Goal: Contribute content: Add original content to the website for others to see

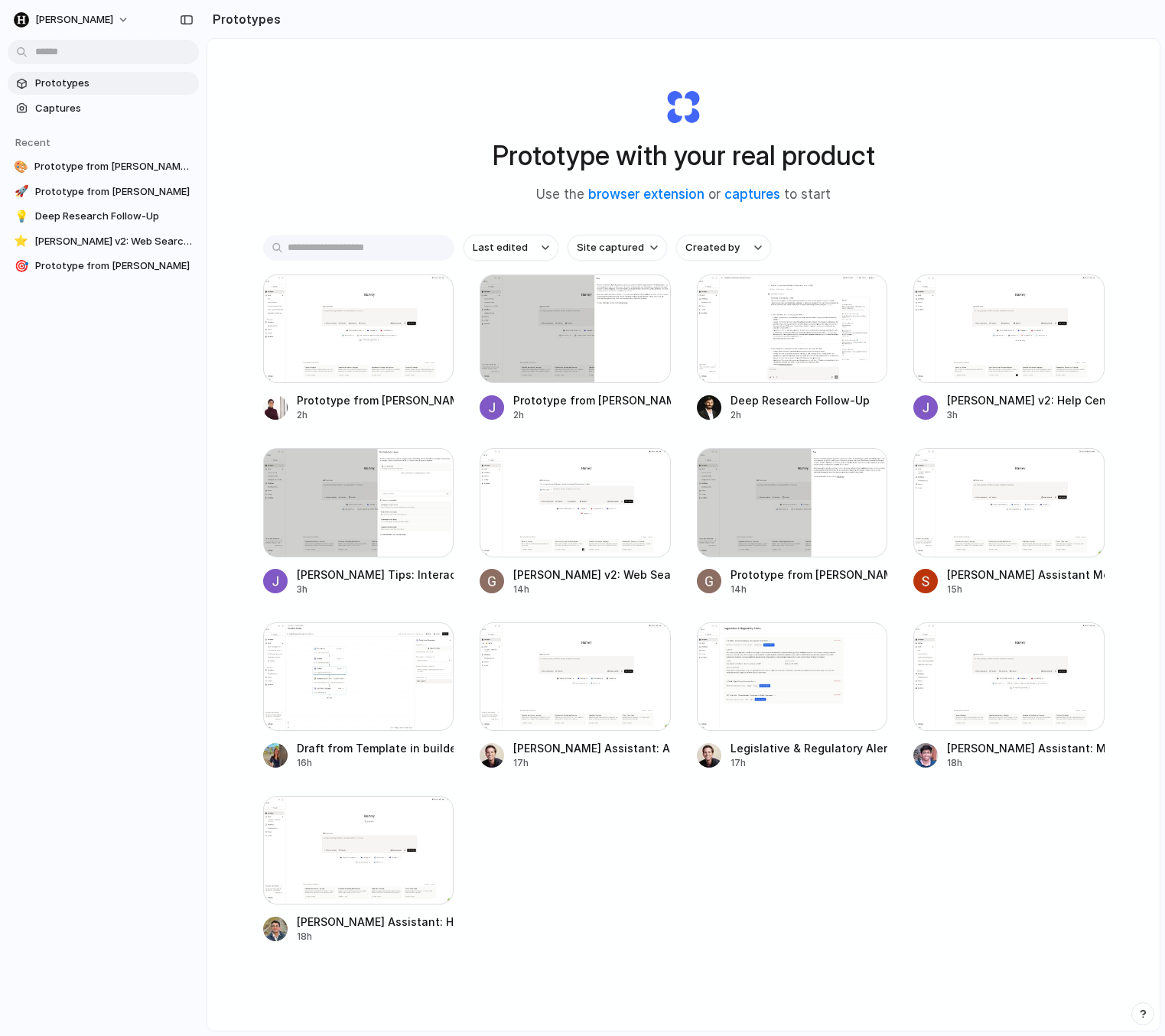
click at [99, 345] on div "Prototypes Captures Recent 🎨 Prototype from Harvey Assistant 🚀 Prototype from H…" at bounding box center [103, 239] width 207 height 478
click at [55, 17] on span "Harvey" at bounding box center [74, 20] width 78 height 15
click at [55, 61] on span "Settings" at bounding box center [56, 54] width 42 height 15
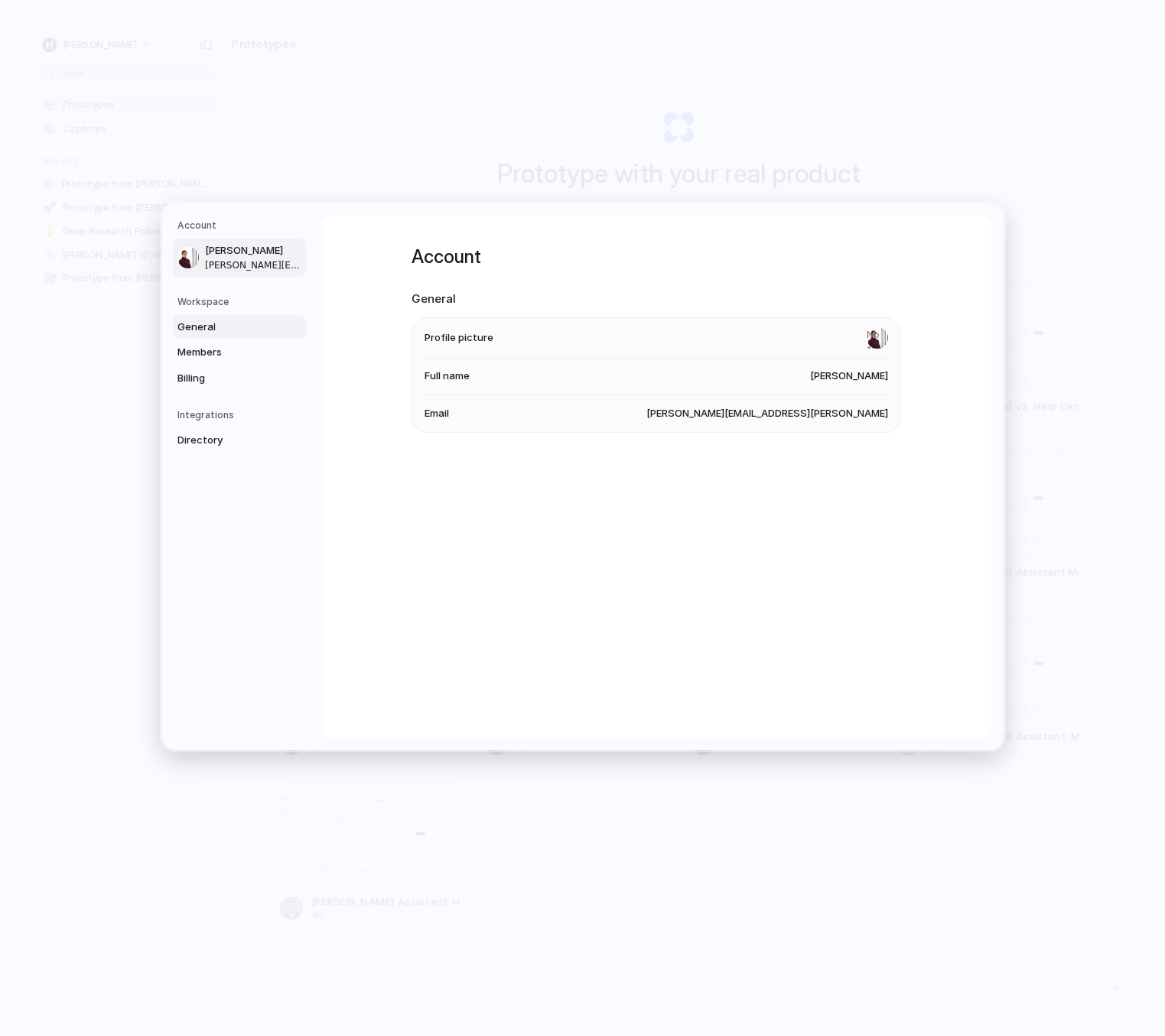
click at [210, 316] on link "General" at bounding box center [239, 327] width 133 height 24
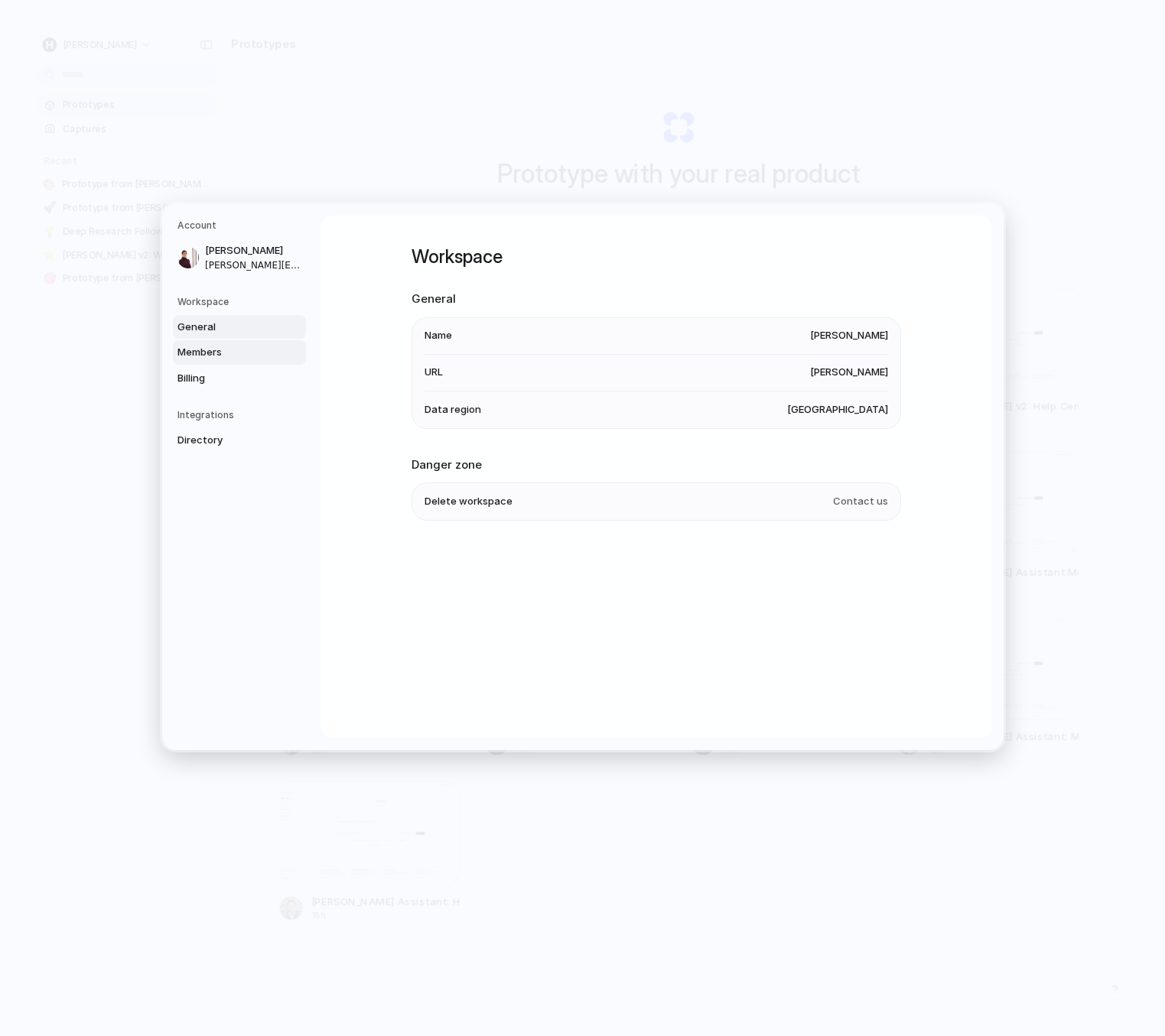
click at [218, 362] on link "Members" at bounding box center [239, 353] width 133 height 24
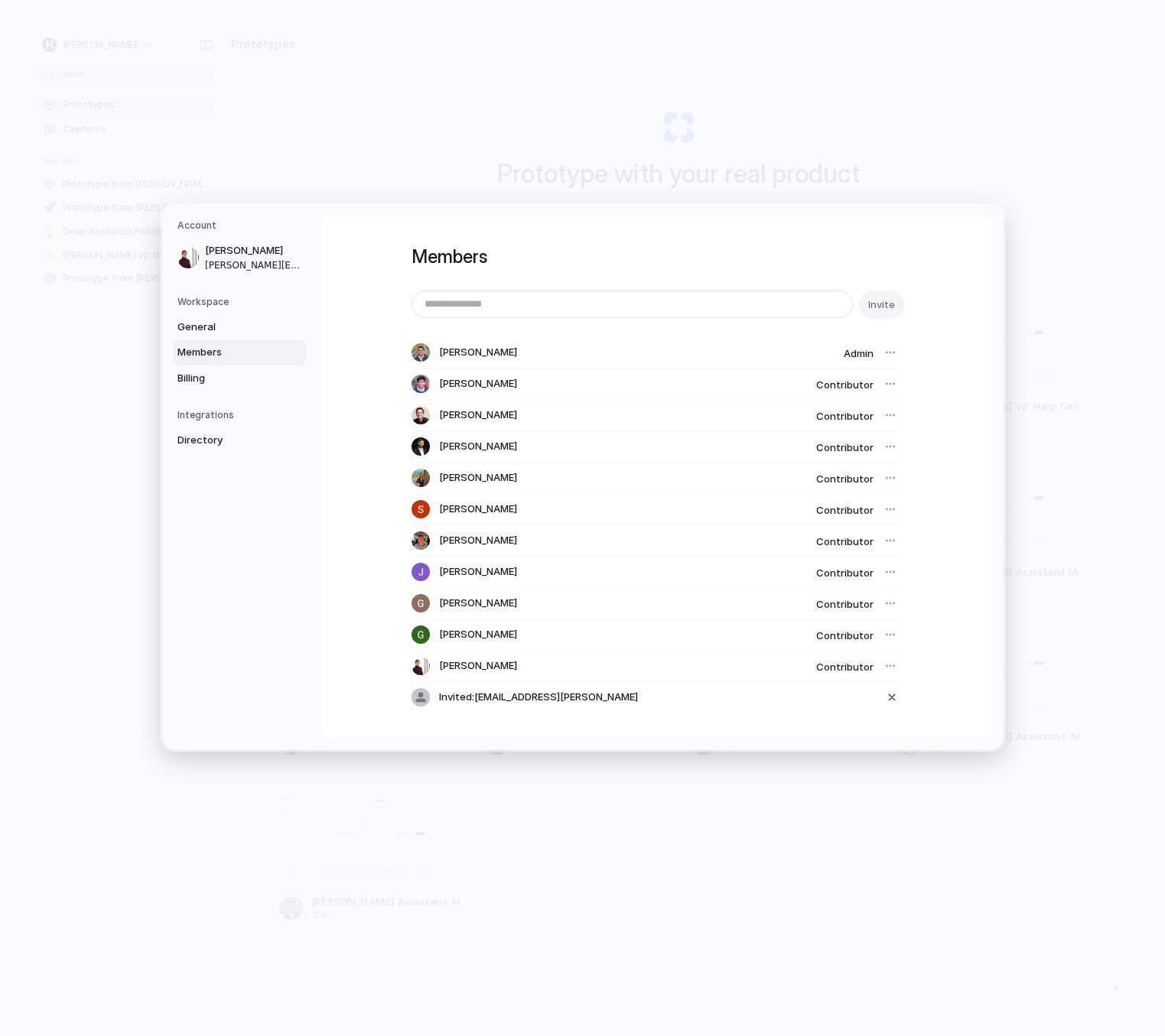
scroll to position [30, 0]
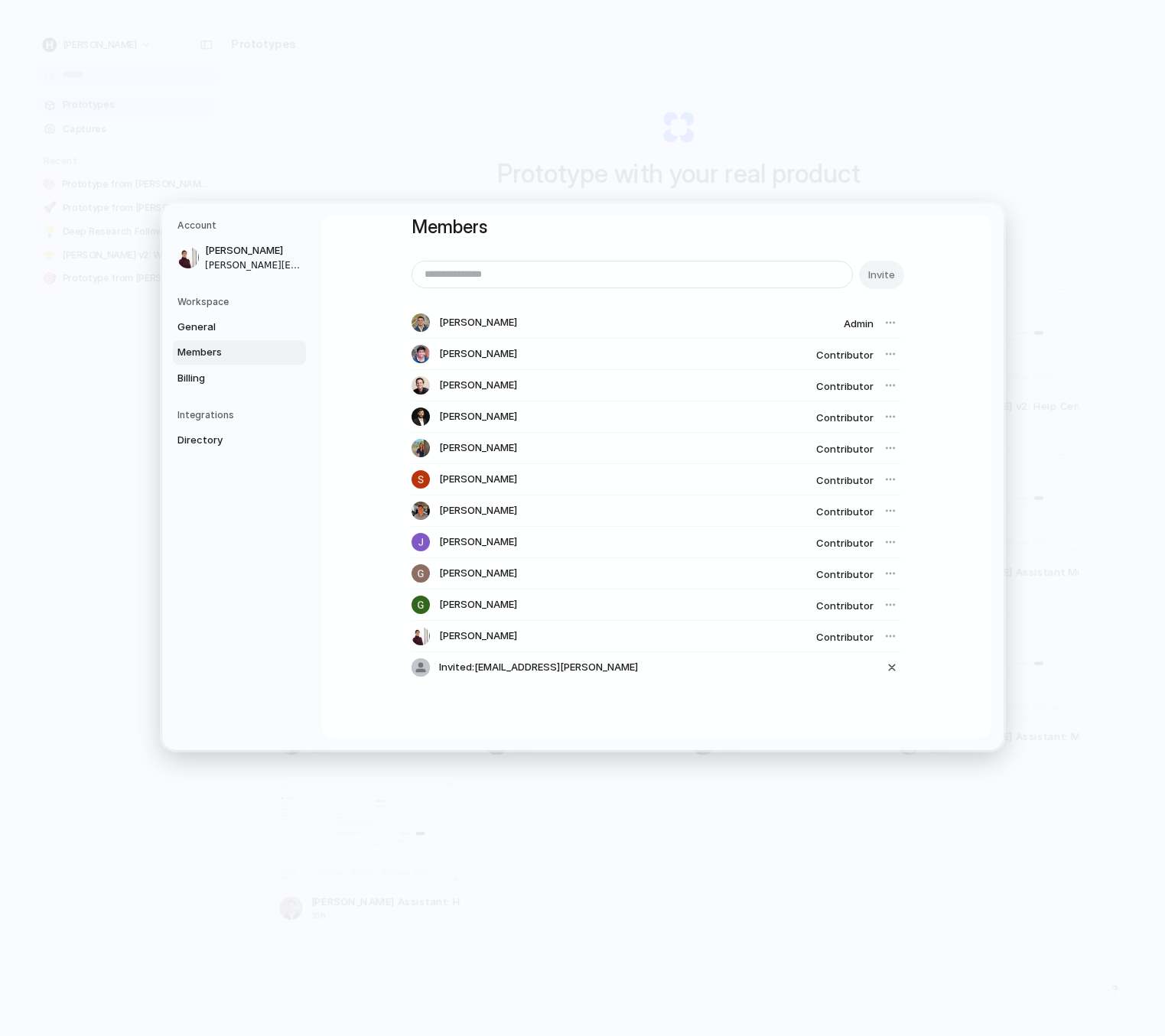
click at [891, 640] on div at bounding box center [890, 636] width 21 height 21
click at [891, 639] on div at bounding box center [890, 636] width 21 height 21
click at [208, 372] on span "Billing" at bounding box center [226, 377] width 98 height 15
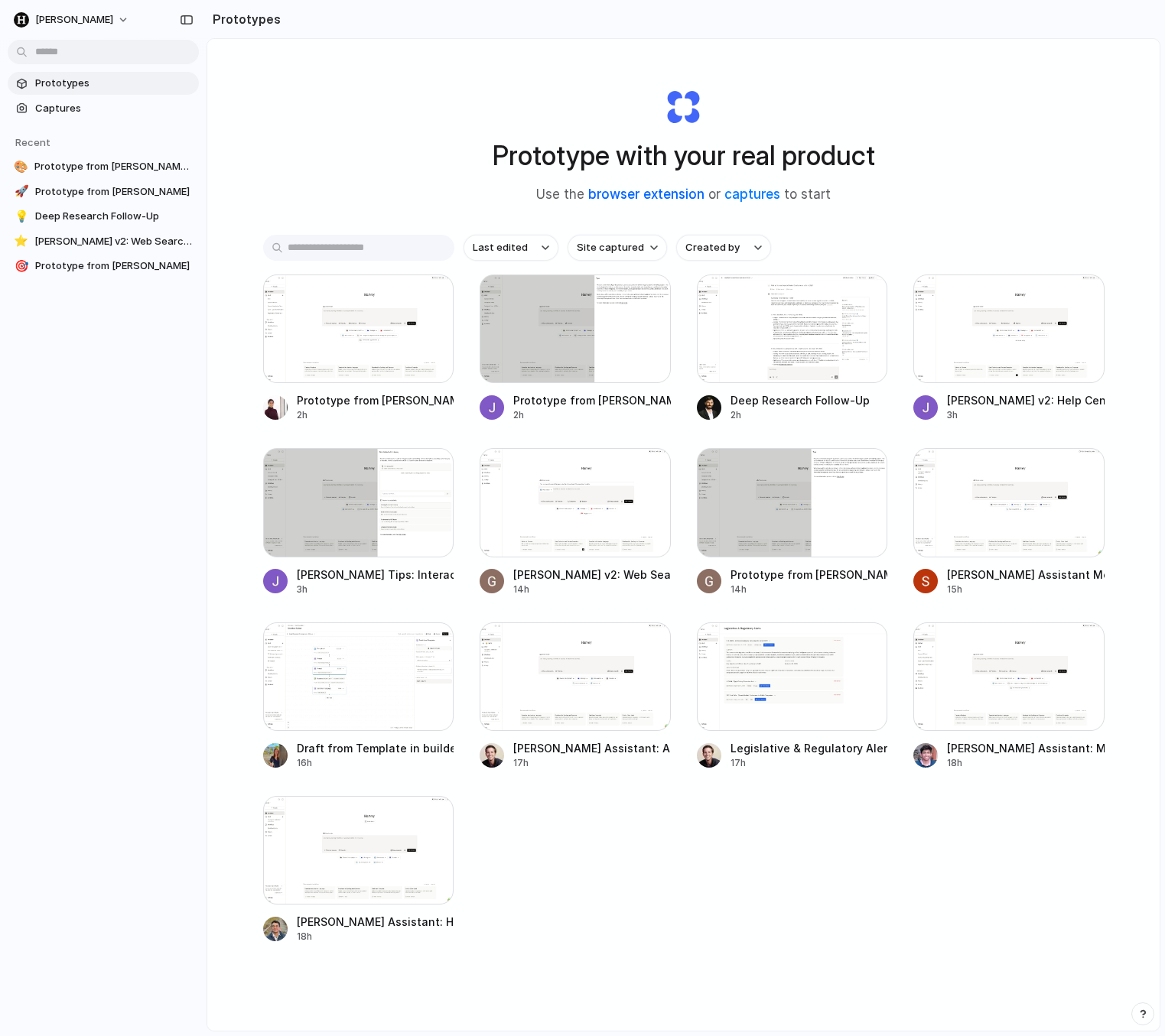
click at [635, 191] on link "browser extension" at bounding box center [646, 194] width 116 height 15
click at [338, 377] on div at bounding box center [358, 328] width 191 height 108
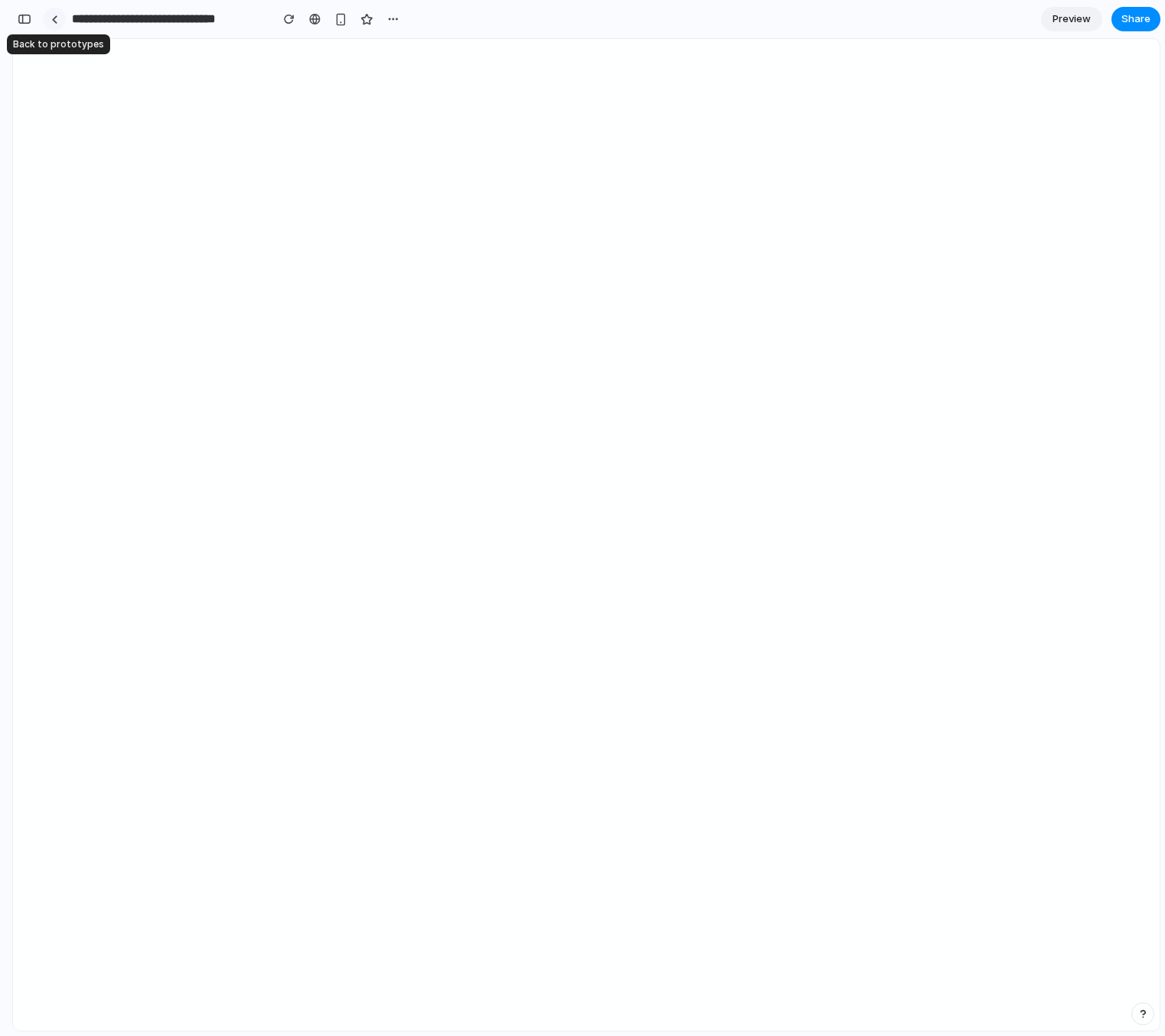
click at [53, 11] on link at bounding box center [55, 19] width 23 height 23
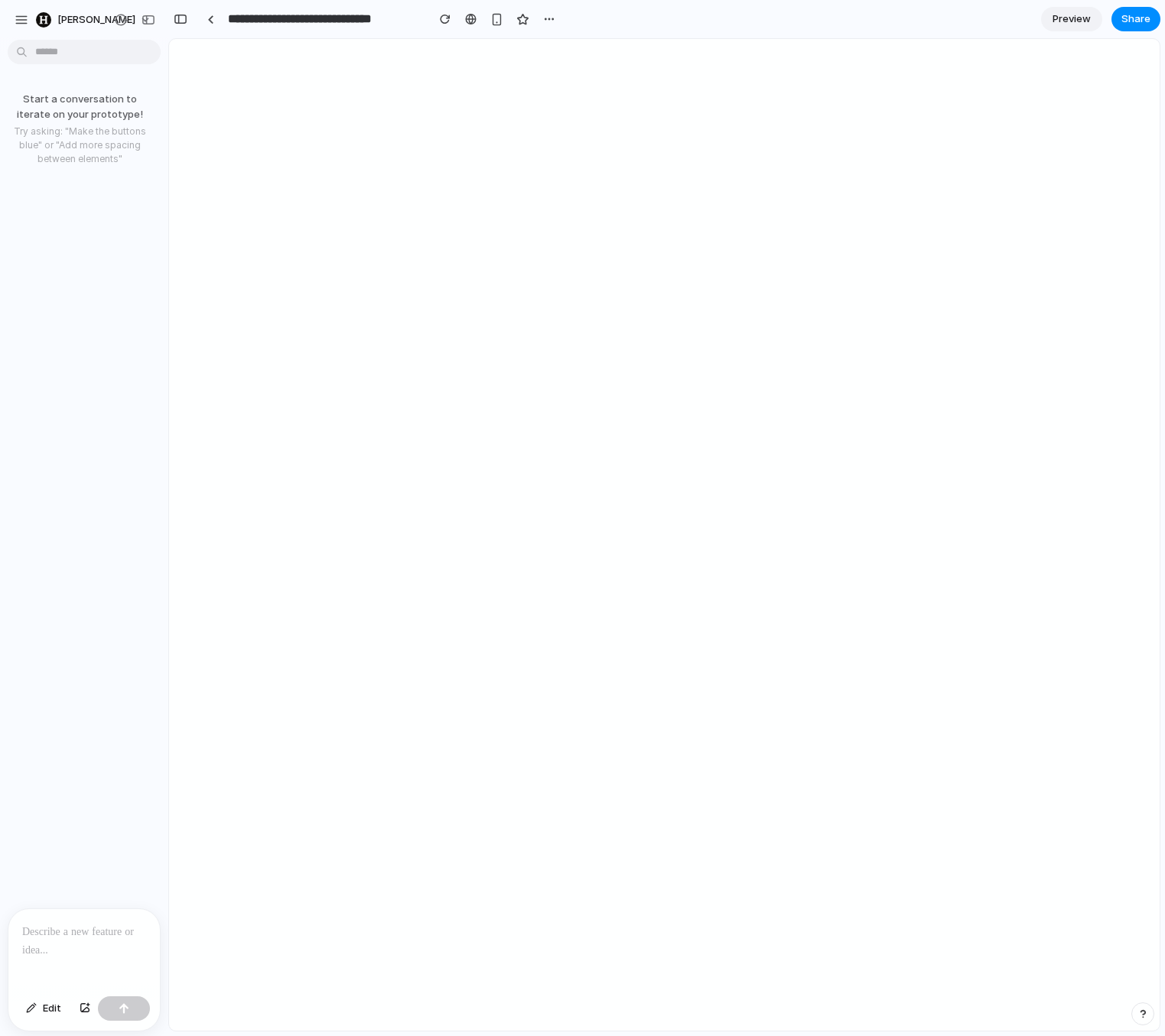
click at [91, 188] on div "Start a conversation to iterate on your prototype! Try asking: "Make the button…" at bounding box center [79, 476] width 159 height 863
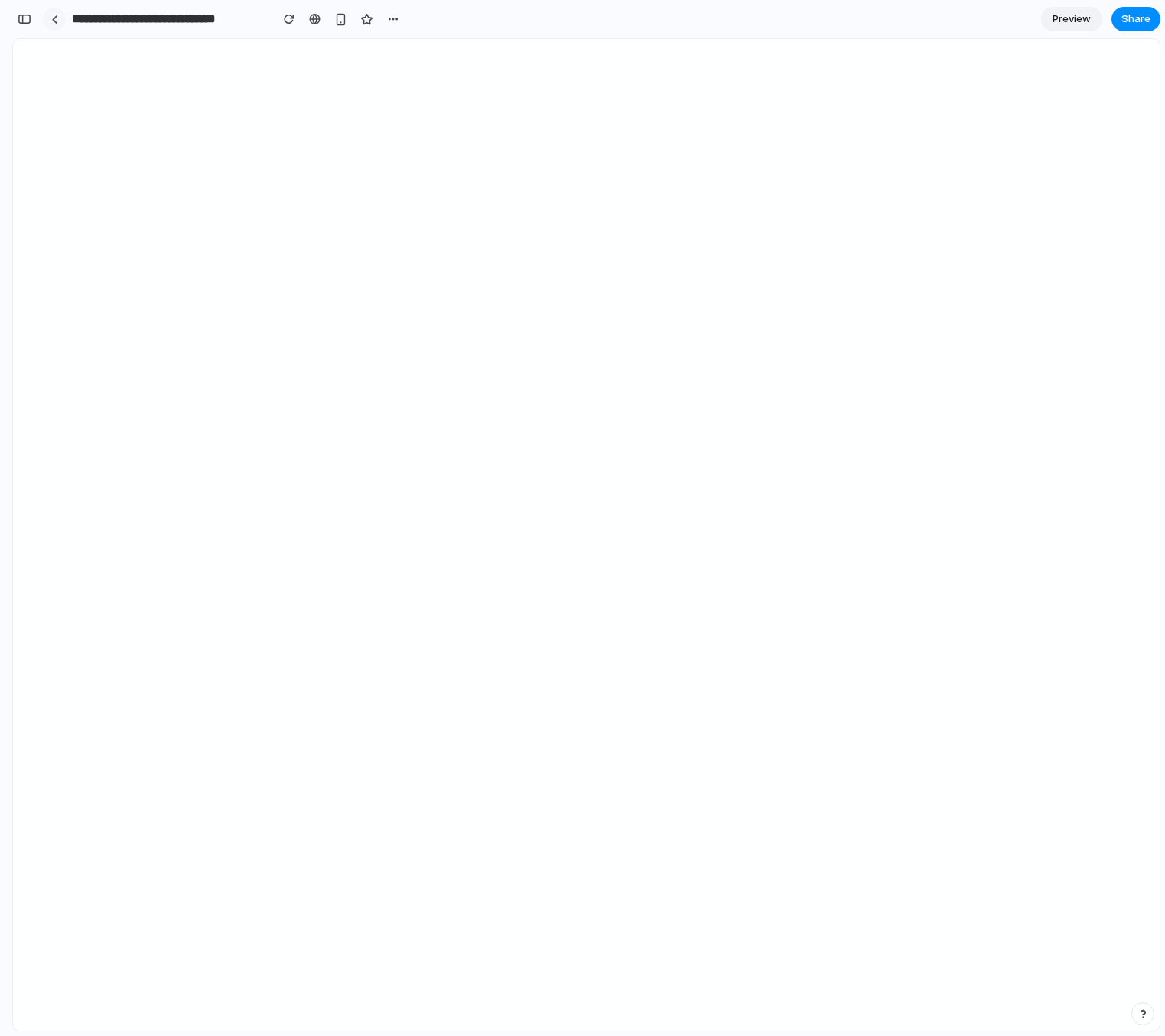
click at [60, 14] on link at bounding box center [55, 19] width 23 height 23
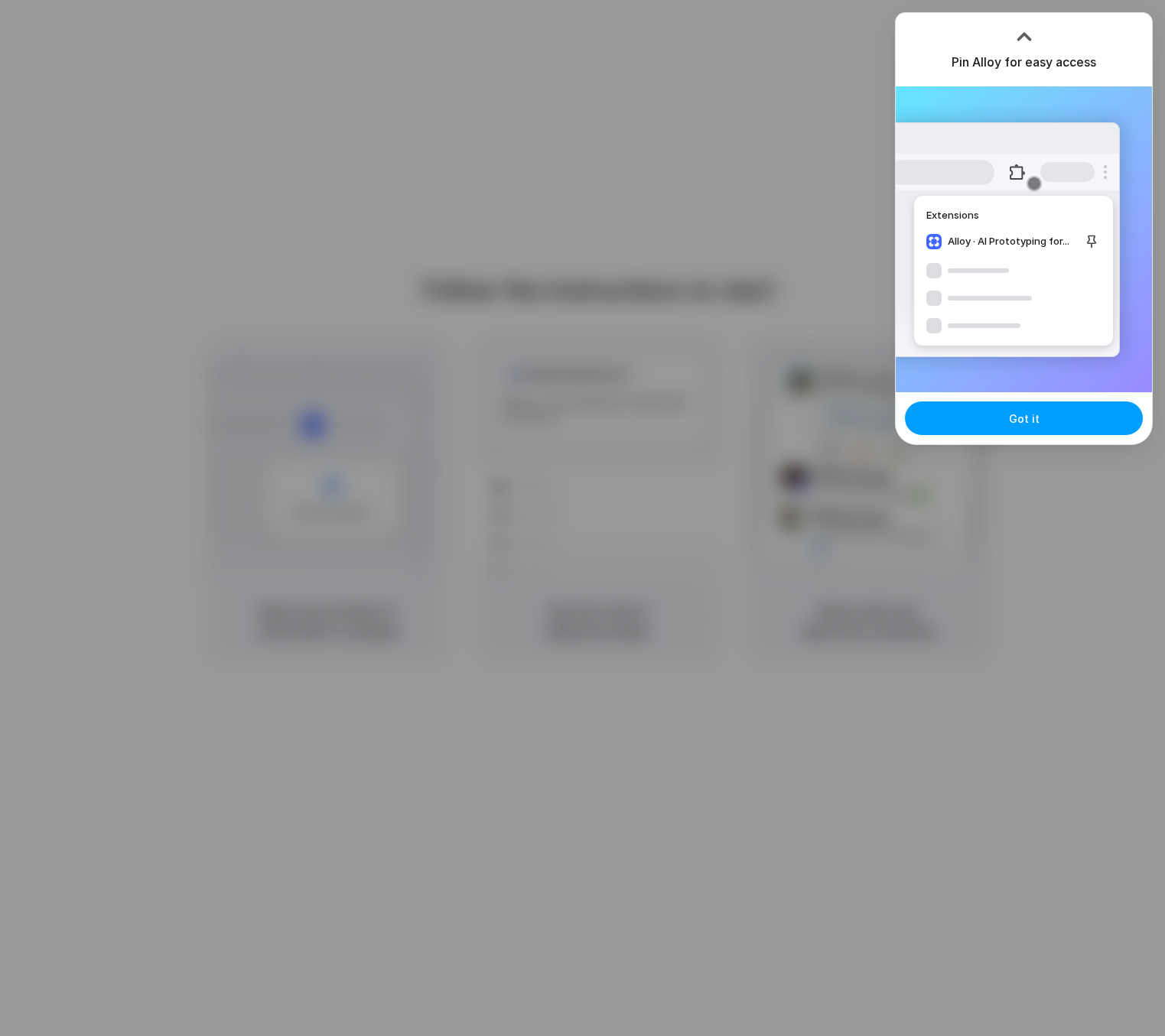
click at [1003, 419] on button "Got it" at bounding box center [1024, 418] width 238 height 33
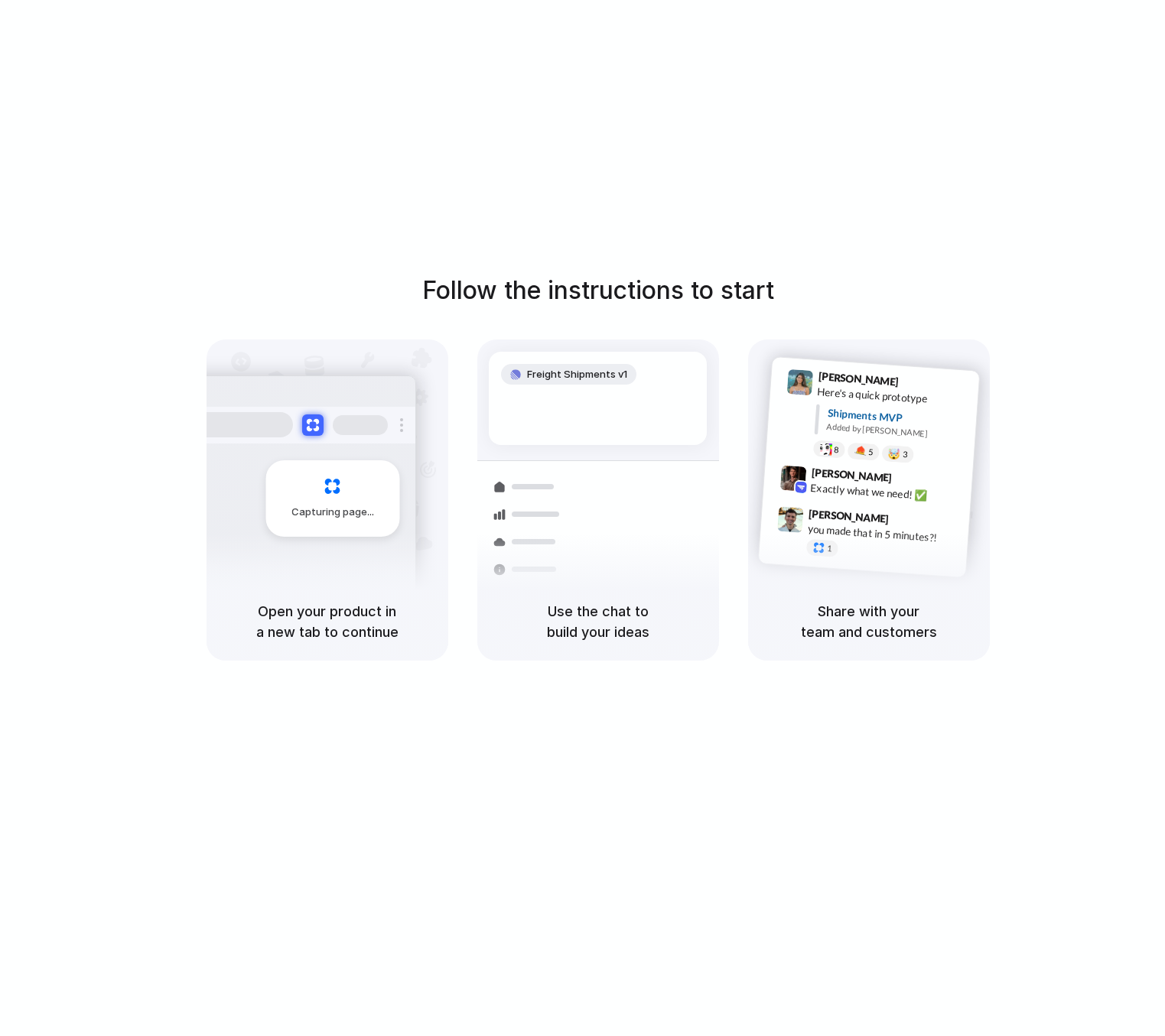
click at [593, 606] on h5 "Use the chat to build your ideas" at bounding box center [598, 621] width 205 height 42
click at [904, 646] on div "Share with your team and customers" at bounding box center [868, 621] width 242 height 78
click at [341, 527] on div "Capturing page" at bounding box center [332, 498] width 134 height 77
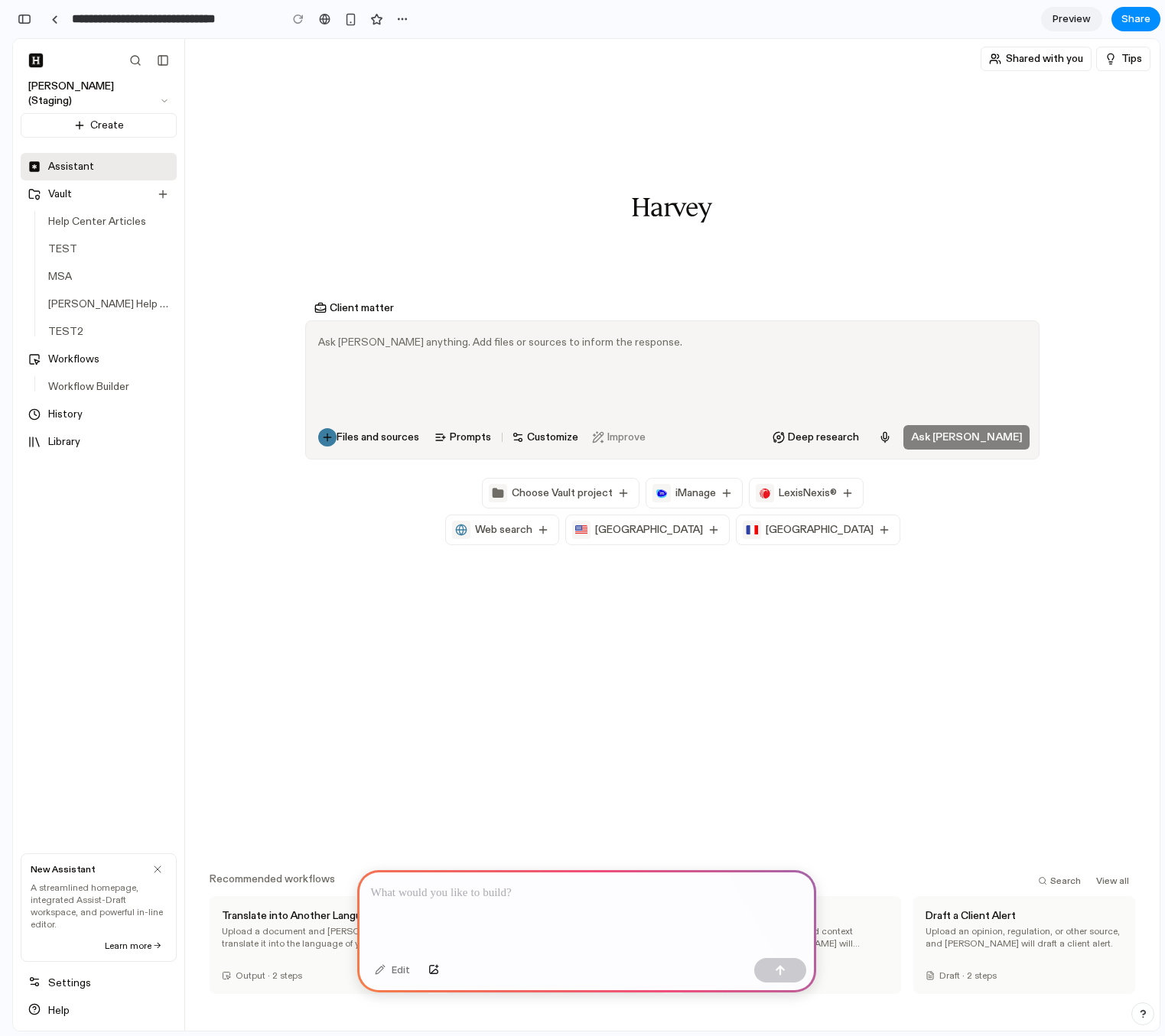
click at [354, 353] on div at bounding box center [672, 373] width 732 height 86
click at [342, 441] on span "Files and sources" at bounding box center [377, 437] width 82 height 15
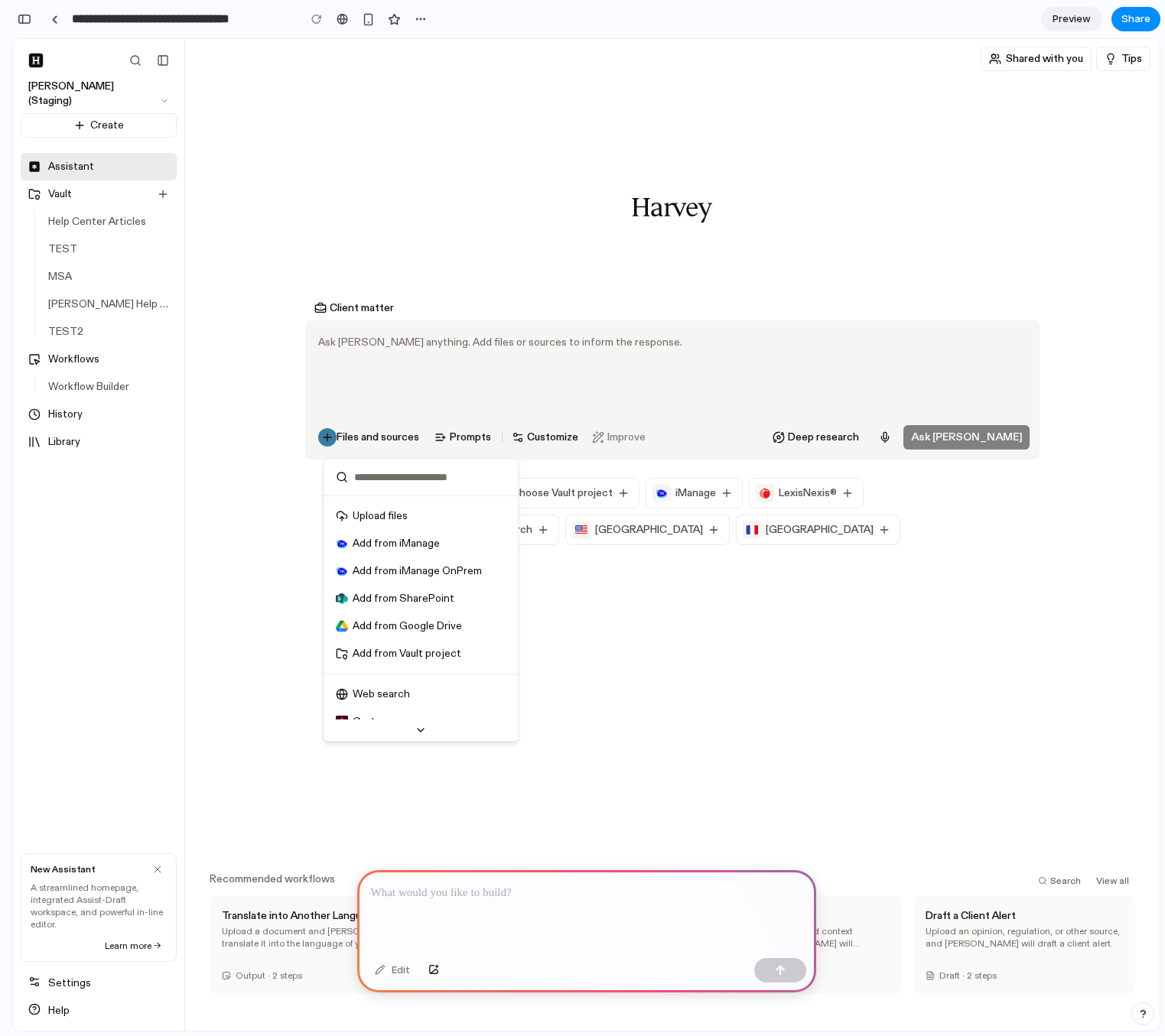
click at [454, 900] on p at bounding box center [587, 893] width 432 height 19
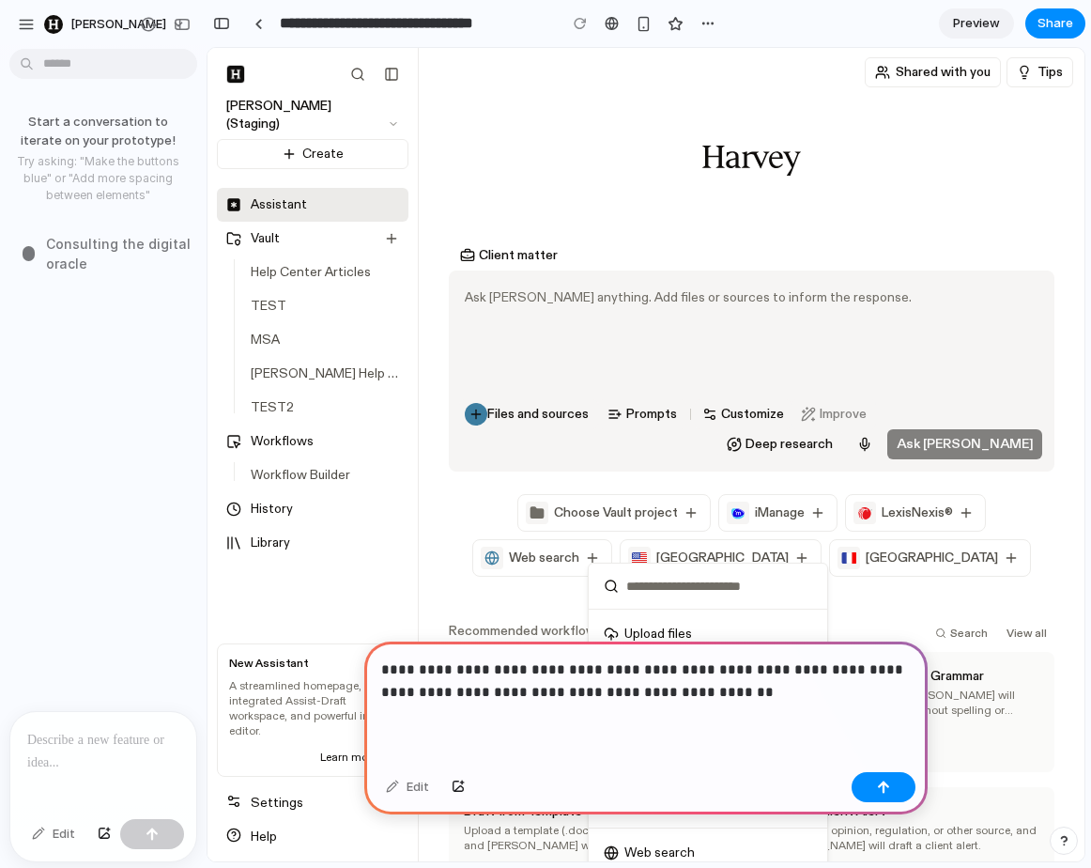
click at [449, 476] on div "Client matter Ask [PERSON_NAME] anything. Add files or sources to inform the re…" at bounding box center [752, 408] width 606 height 336
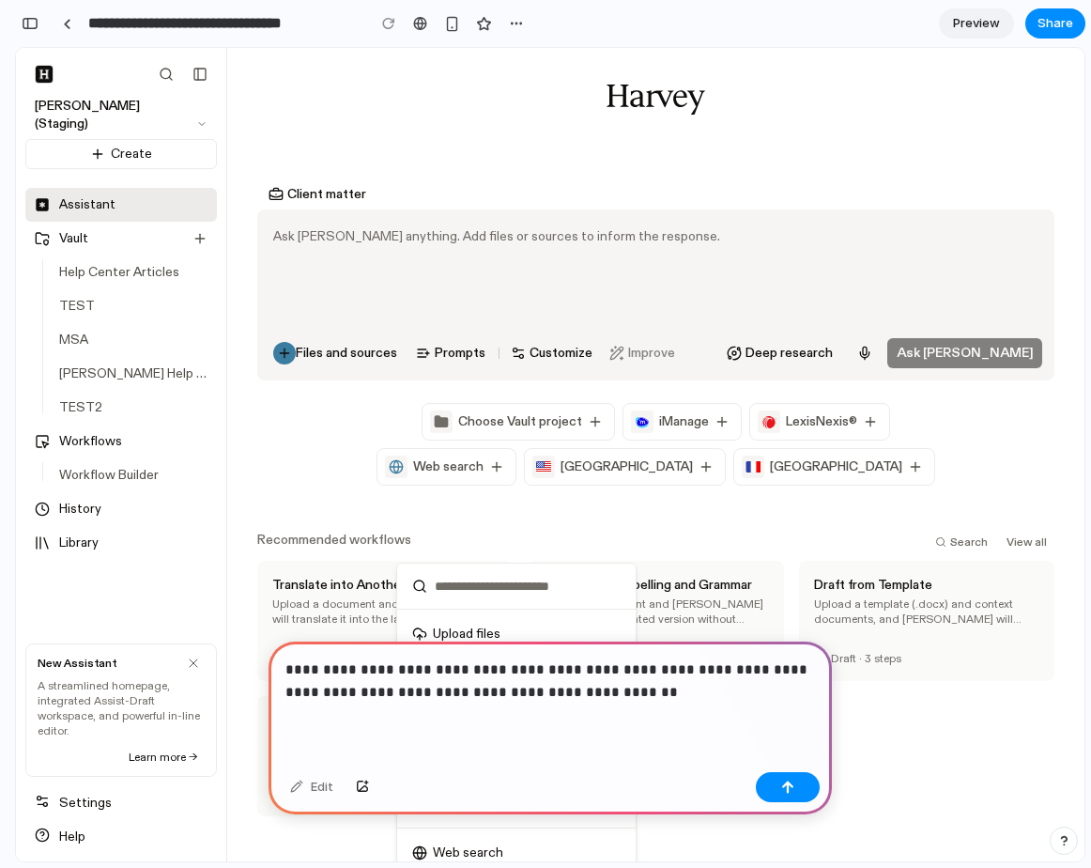
scroll to position [49, 0]
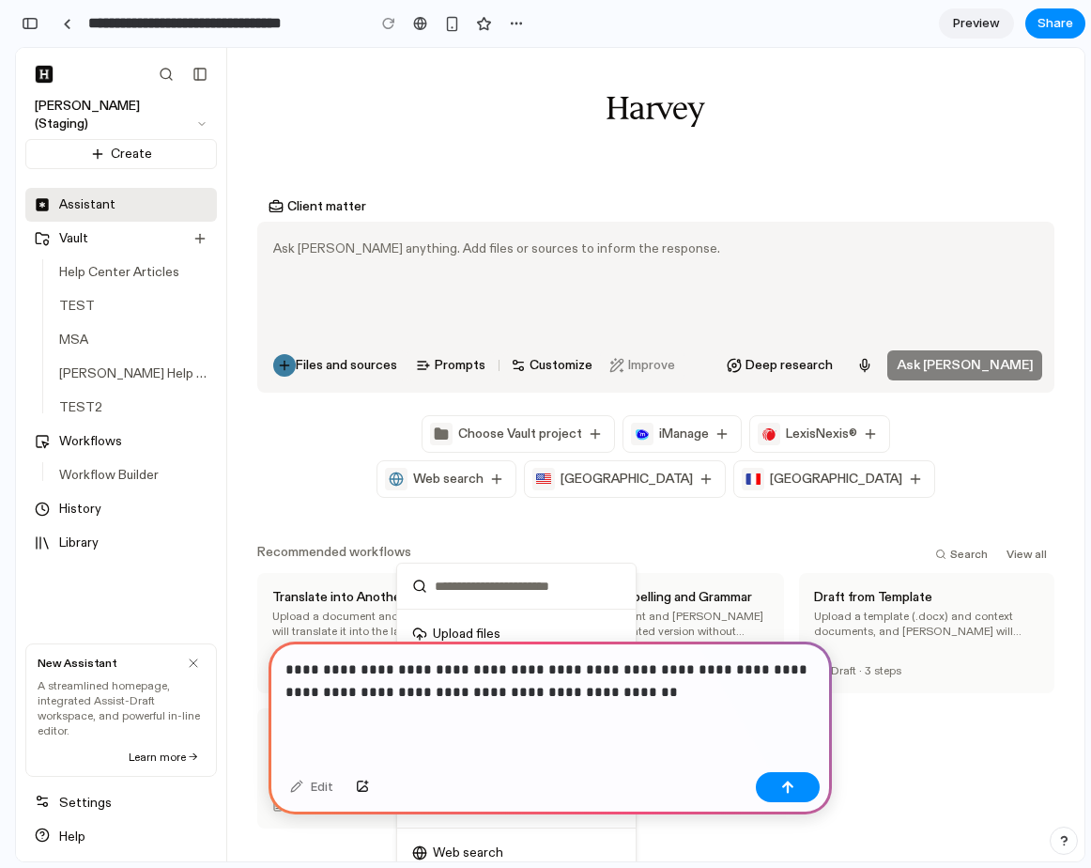
click at [508, 714] on div "**********" at bounding box center [550, 702] width 563 height 123
click at [646, 703] on div "**********" at bounding box center [550, 702] width 563 height 123
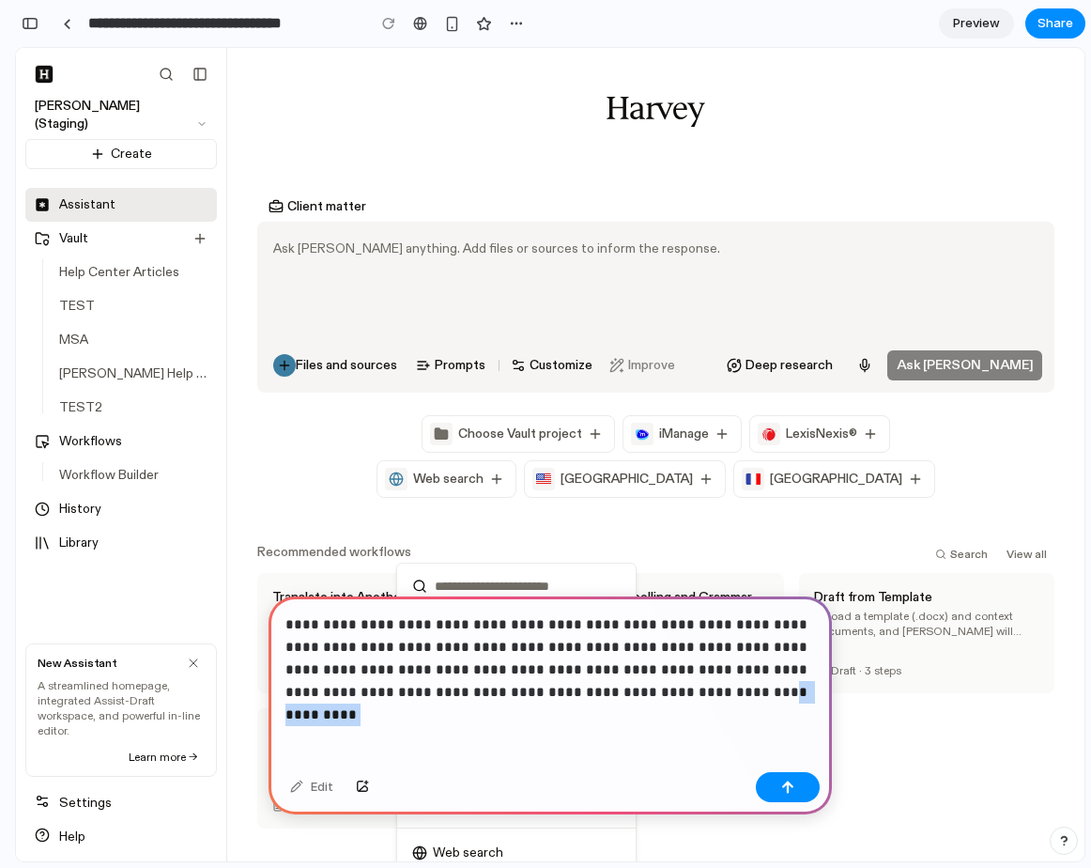
drag, startPoint x: 713, startPoint y: 704, endPoint x: 607, endPoint y: 696, distance: 105.5
click at [607, 696] on div "**********" at bounding box center [550, 680] width 563 height 168
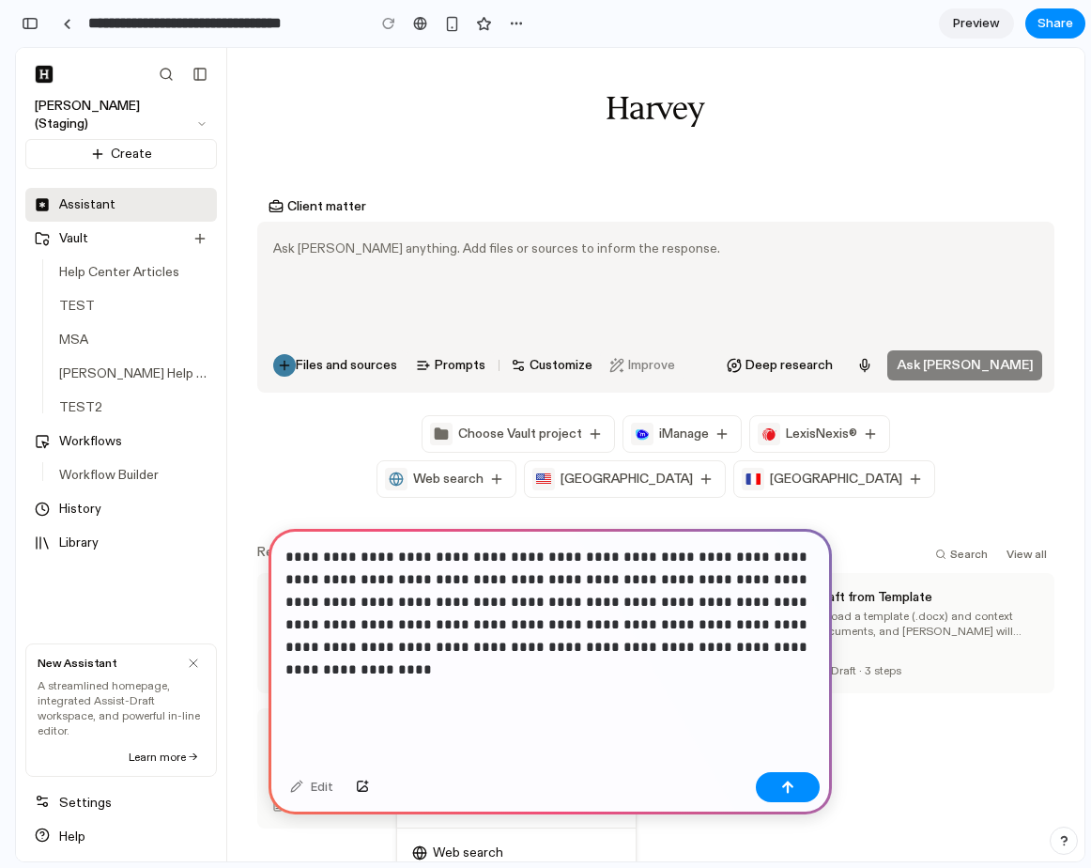
click at [321, 600] on p "**********" at bounding box center [550, 625] width 530 height 158
click at [317, 673] on p "**********" at bounding box center [550, 625] width 530 height 158
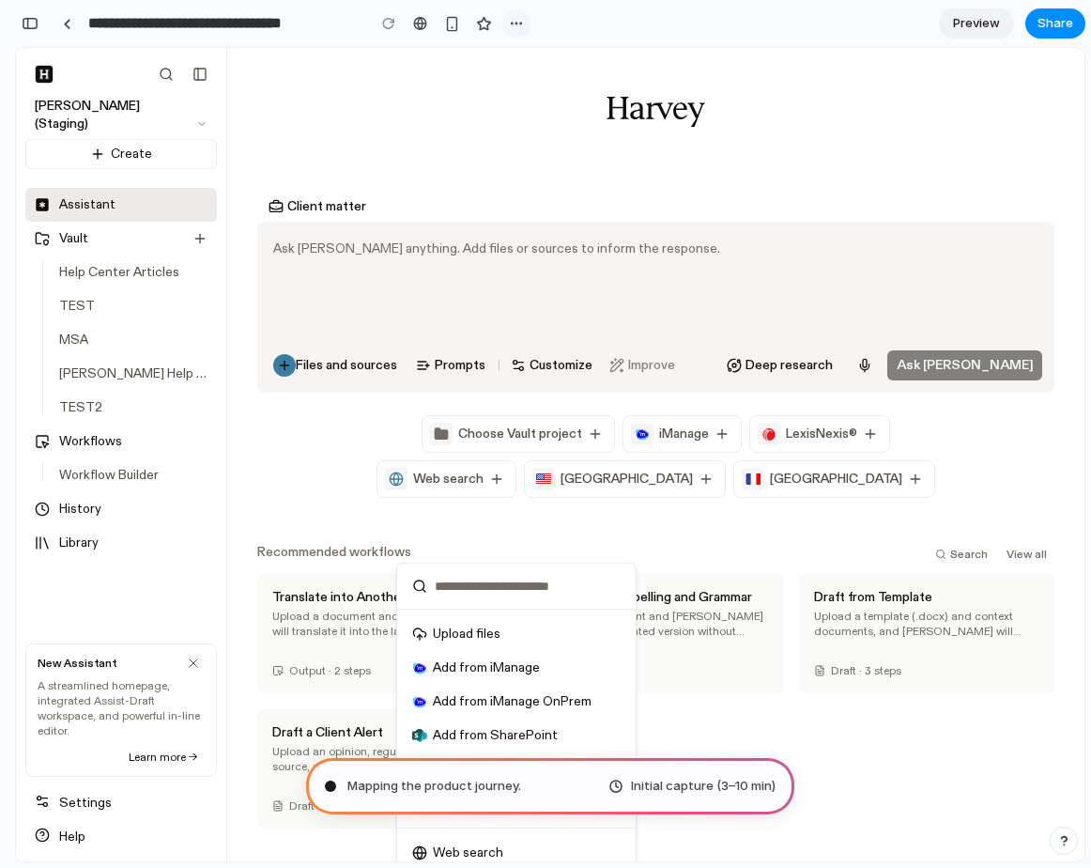
click at [515, 22] on div "button" at bounding box center [516, 23] width 15 height 15
click at [471, 66] on div "Duplicate Delete" at bounding box center [545, 434] width 1091 height 868
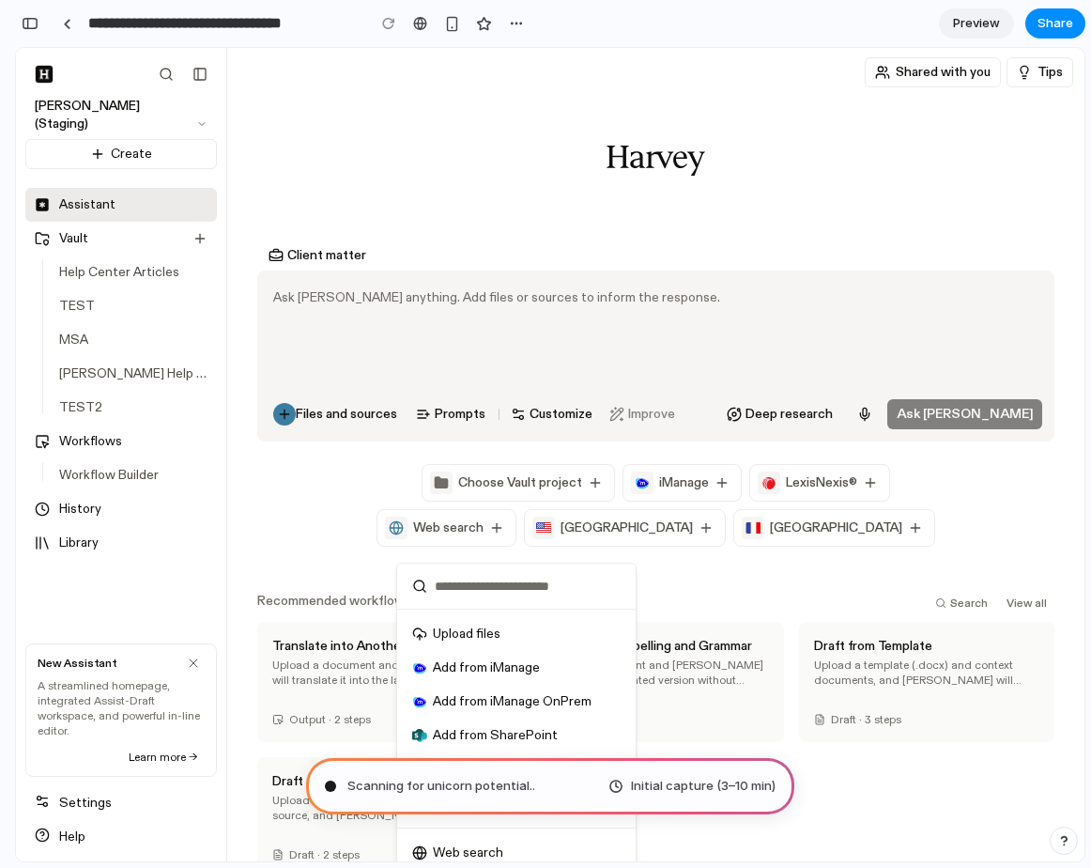
scroll to position [62, 0]
